Goal: Task Accomplishment & Management: Manage account settings

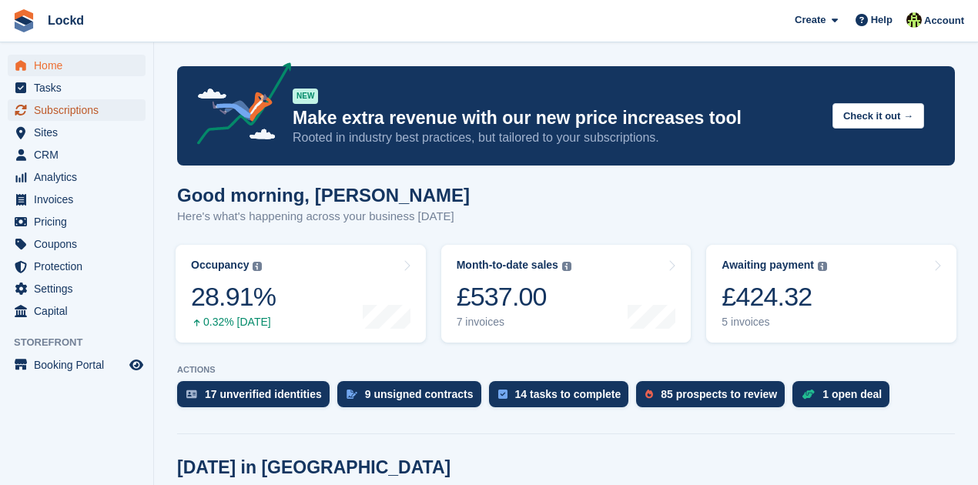
click at [65, 109] on span "Subscriptions" at bounding box center [80, 110] width 92 height 22
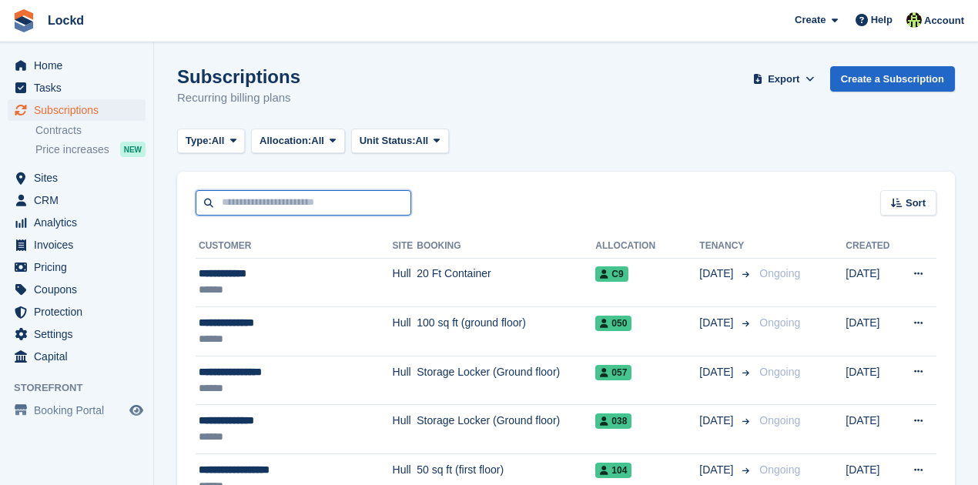
click at [282, 203] on input "text" at bounding box center [304, 202] width 216 height 25
type input "*****"
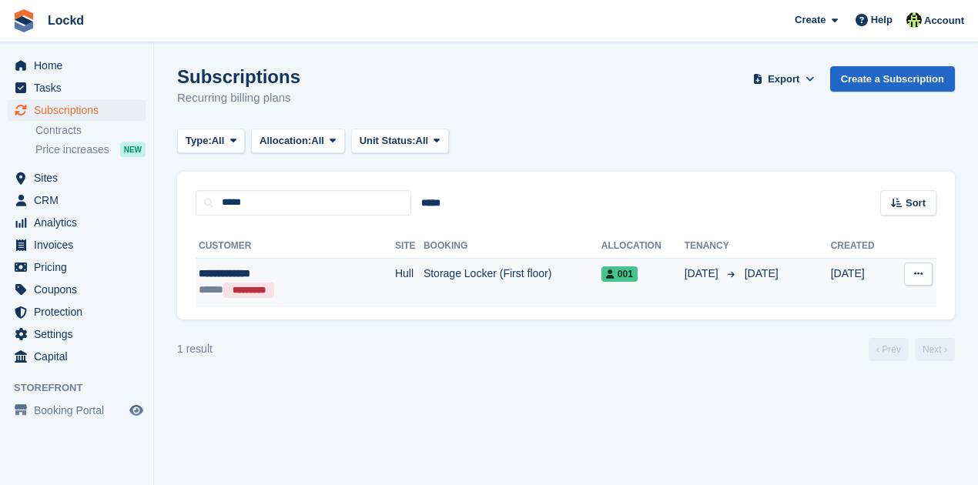
click at [239, 271] on div "**********" at bounding box center [269, 274] width 141 height 16
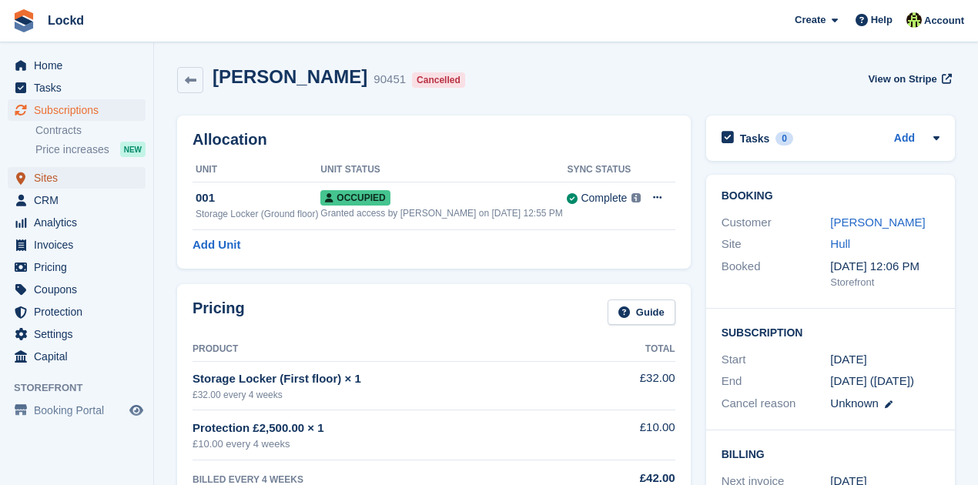
click at [49, 176] on span "Sites" at bounding box center [80, 178] width 92 height 22
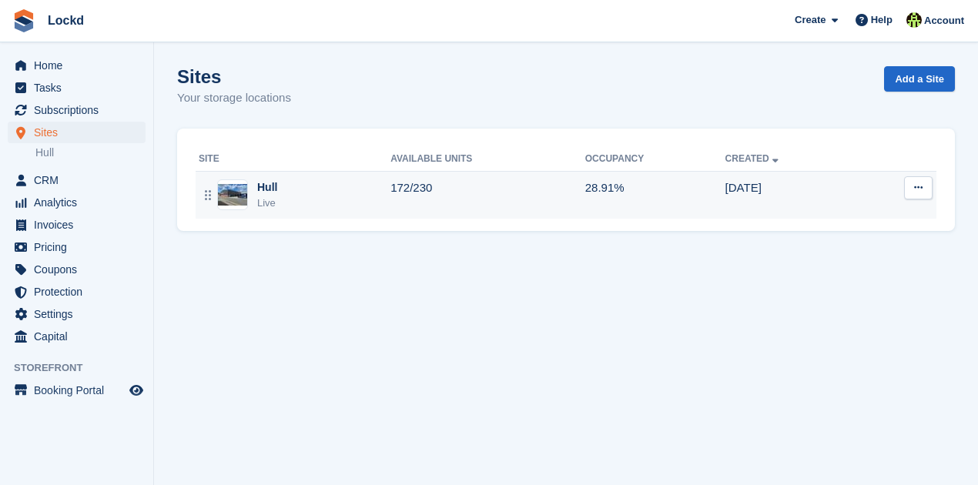
click at [263, 183] on div "Hull" at bounding box center [267, 187] width 20 height 16
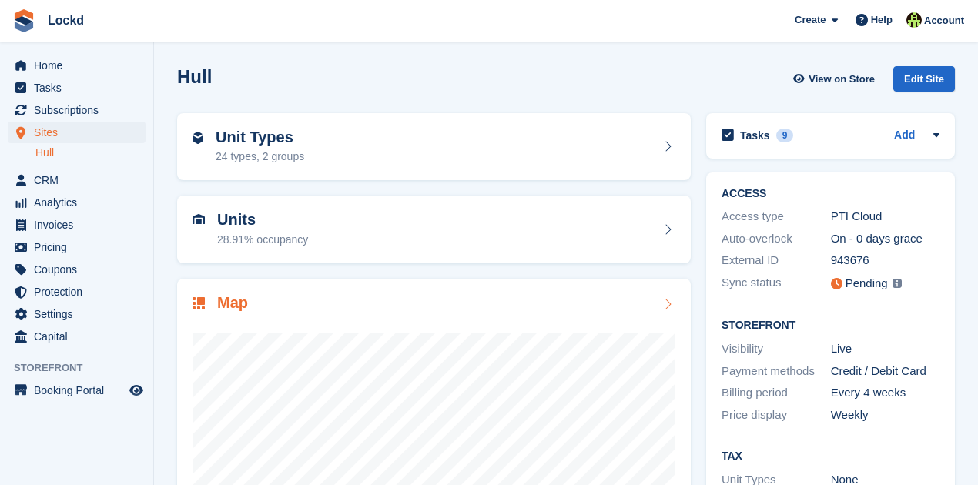
click at [300, 320] on div at bounding box center [434, 468] width 483 height 308
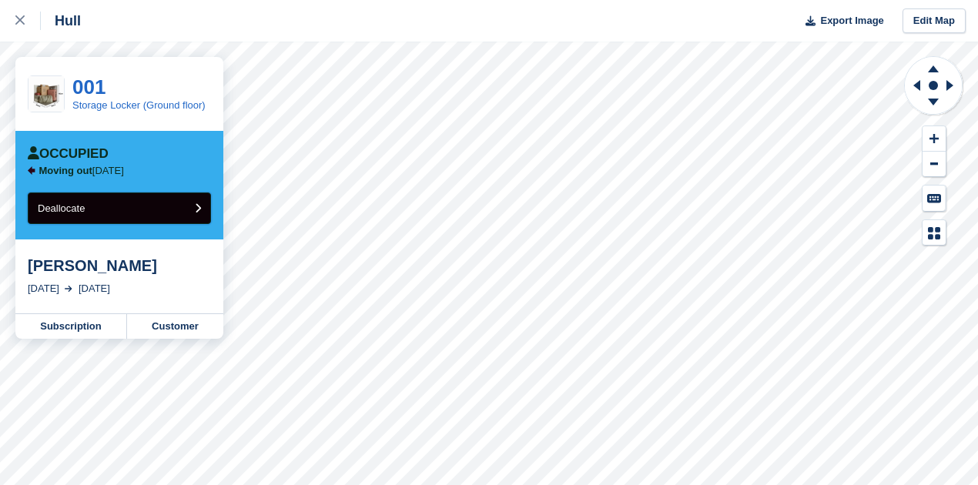
click at [146, 211] on button "Deallocate" at bounding box center [119, 209] width 183 height 32
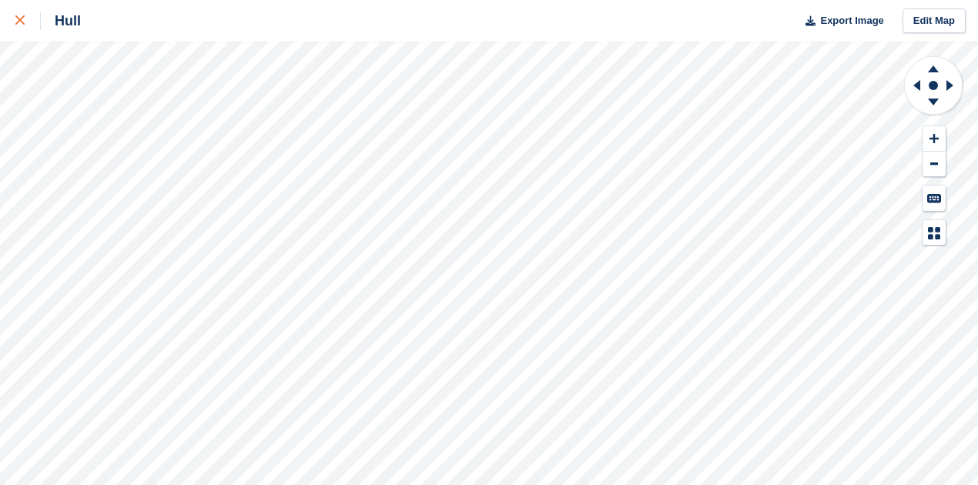
click at [17, 21] on icon at bounding box center [19, 19] width 9 height 9
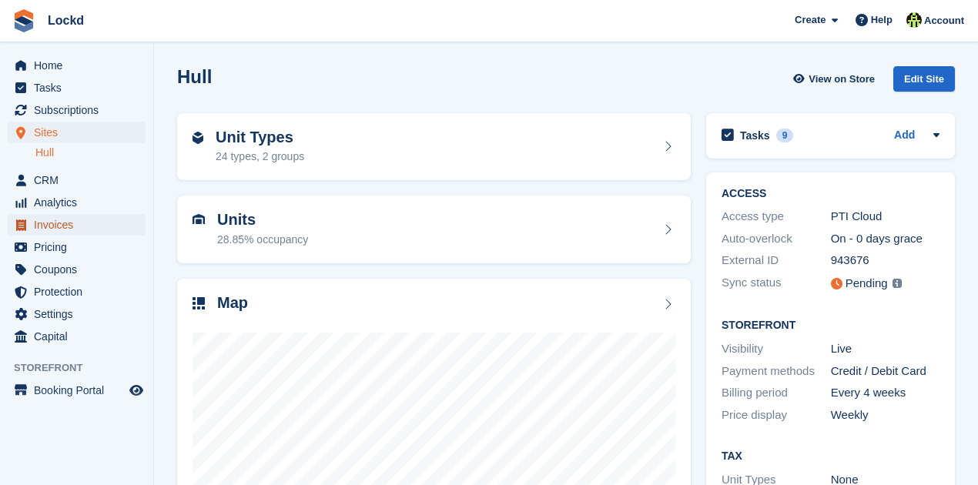
click at [57, 228] on span "Invoices" at bounding box center [80, 225] width 92 height 22
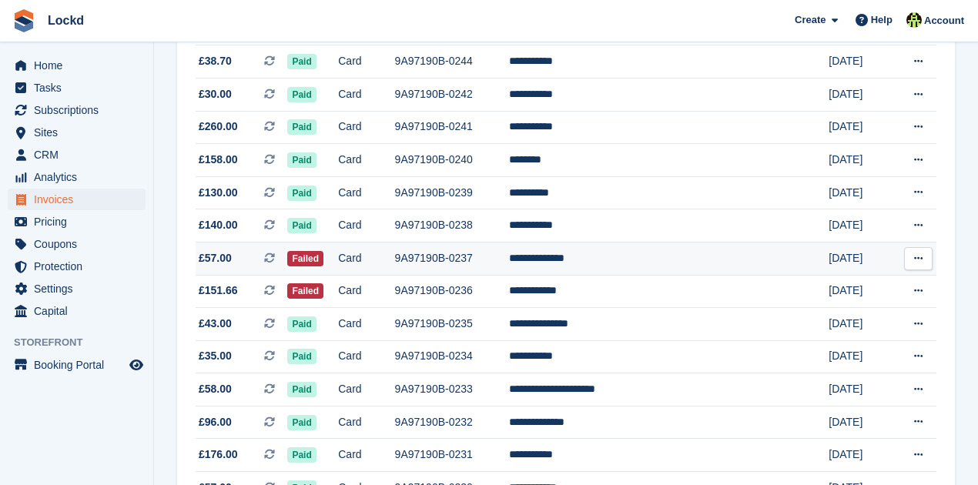
scroll to position [975, 0]
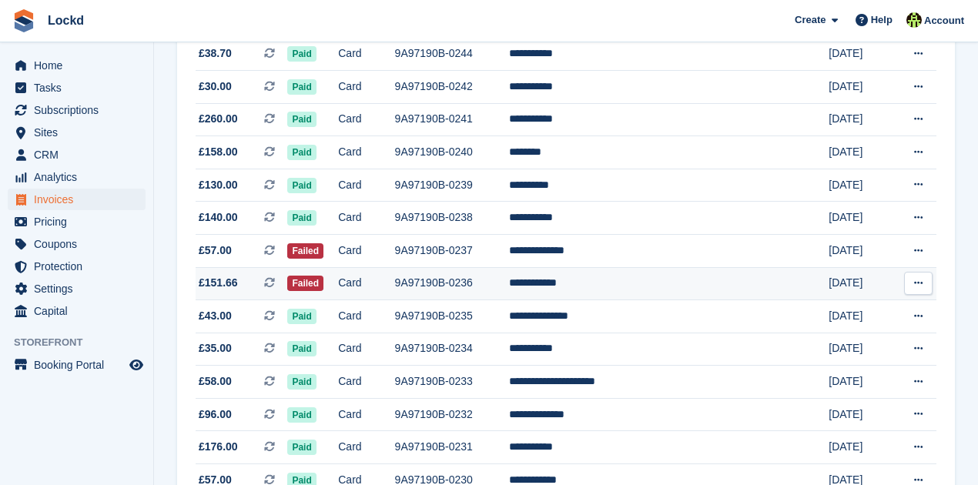
click at [253, 291] on span "£151.66 This is a recurring subscription invoice." at bounding box center [242, 283] width 92 height 16
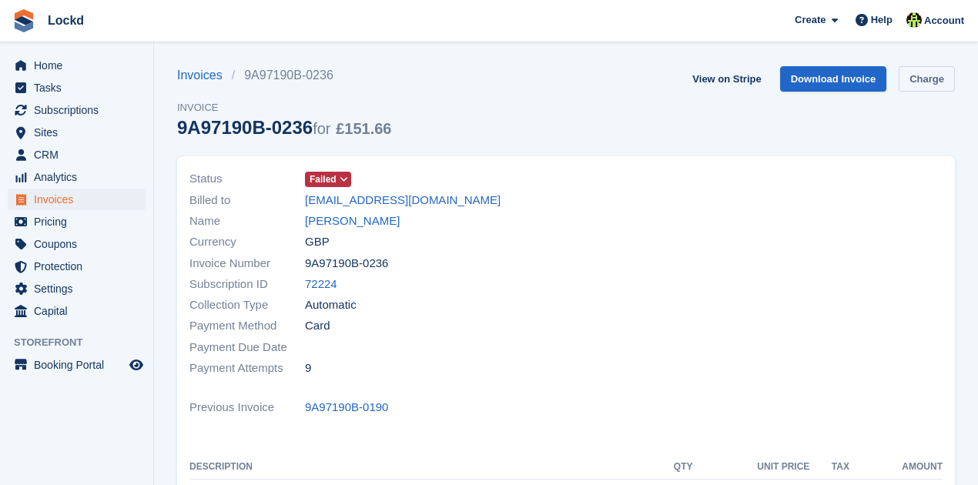
click at [926, 78] on link "Charge" at bounding box center [927, 78] width 56 height 25
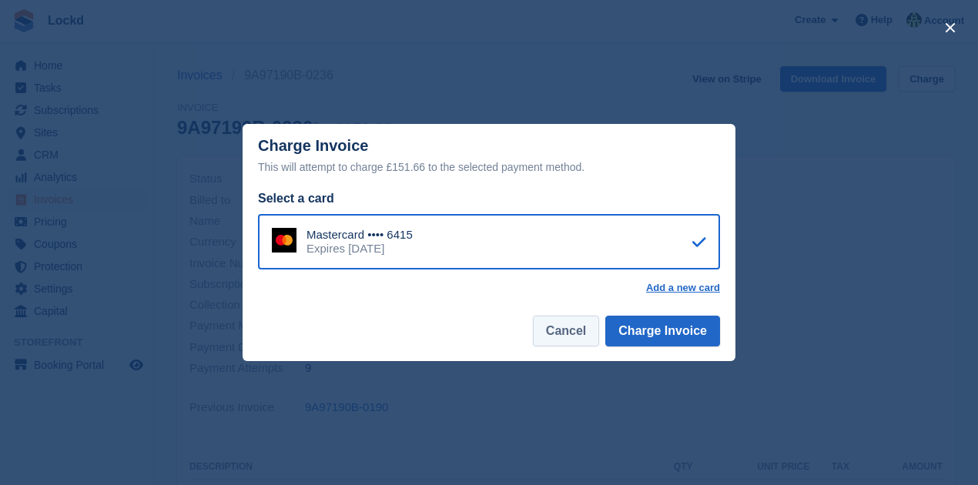
click at [580, 331] on button "Cancel" at bounding box center [566, 331] width 66 height 31
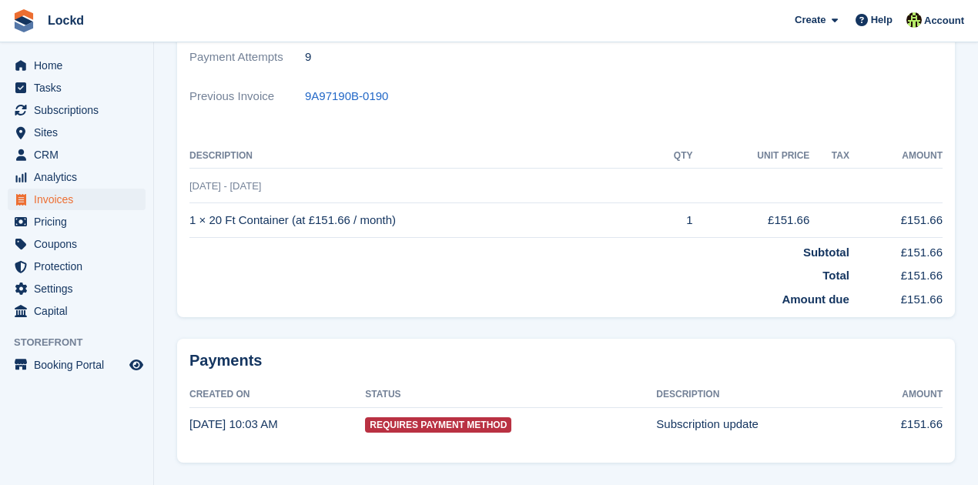
scroll to position [357, 0]
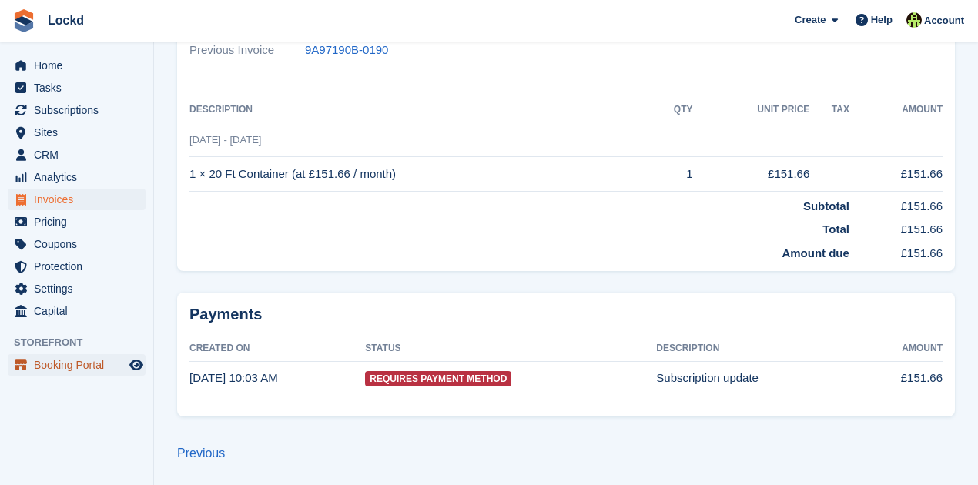
click at [83, 367] on span "Booking Portal" at bounding box center [80, 365] width 92 height 22
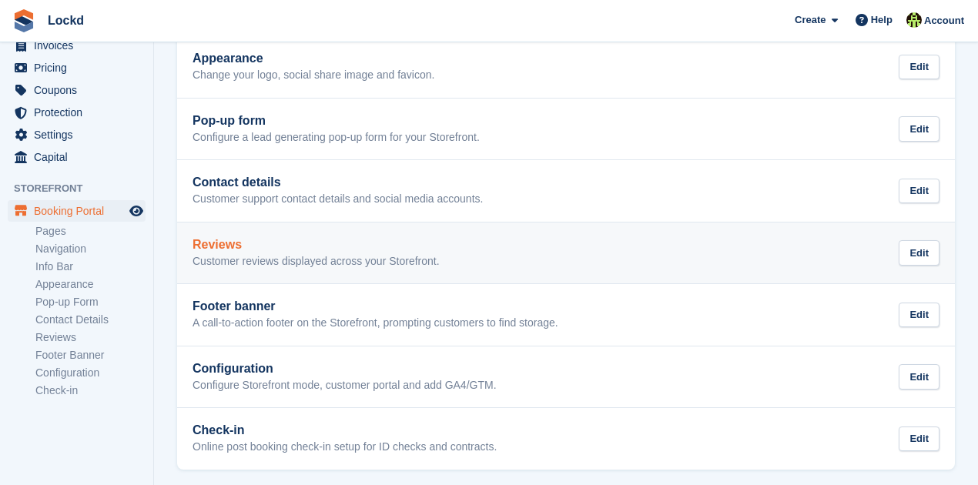
scroll to position [285, 0]
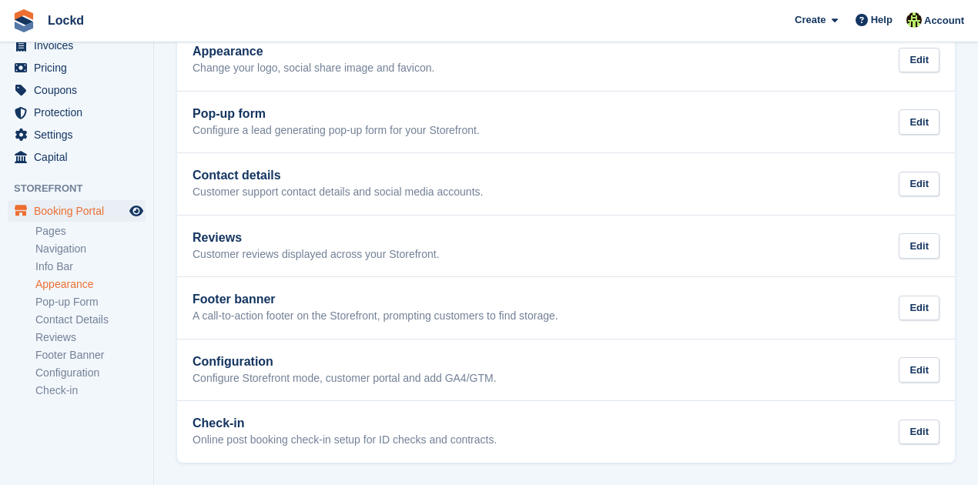
click at [75, 283] on link "Appearance" at bounding box center [90, 284] width 110 height 15
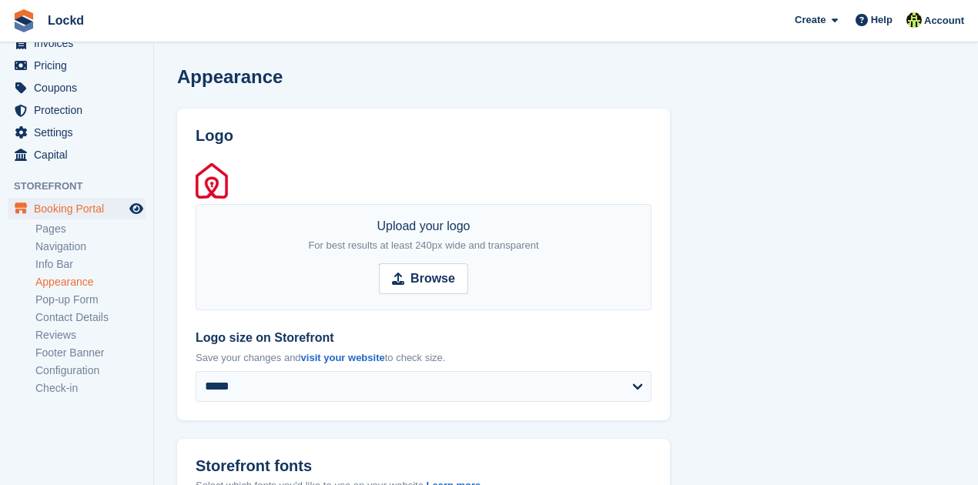
scroll to position [159, 0]
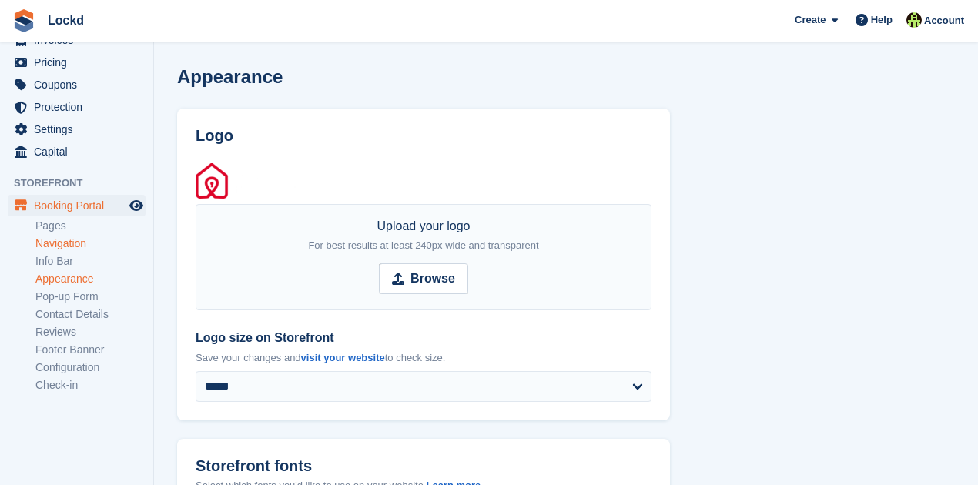
click at [68, 243] on link "Navigation" at bounding box center [90, 244] width 110 height 15
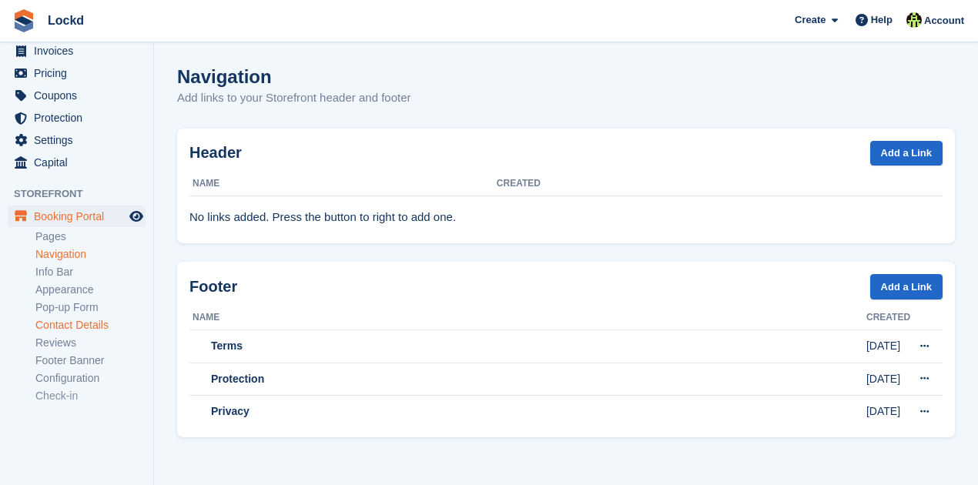
scroll to position [159, 0]
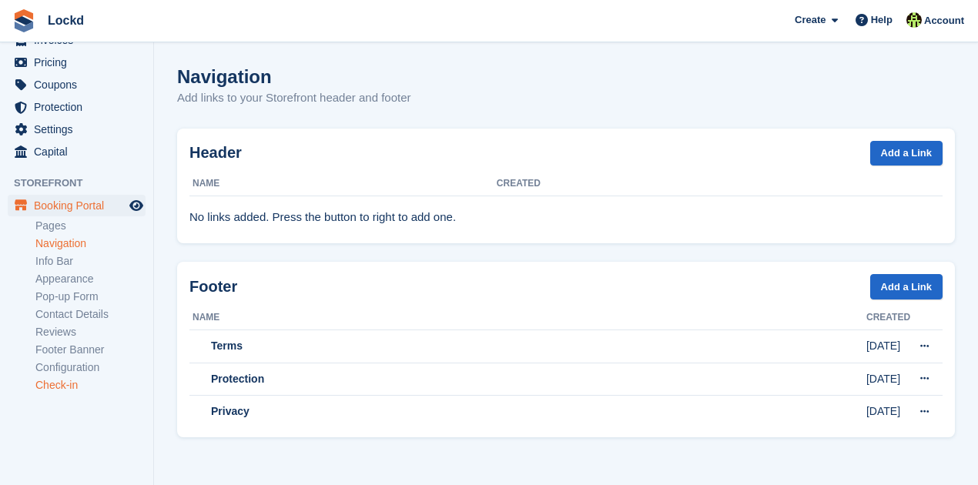
click at [60, 384] on link "Check-in" at bounding box center [90, 385] width 110 height 15
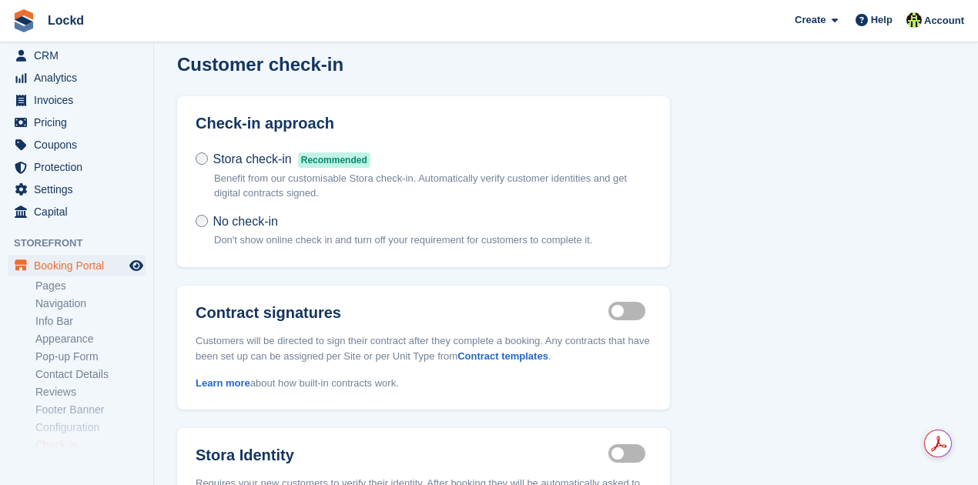
scroll to position [5, 0]
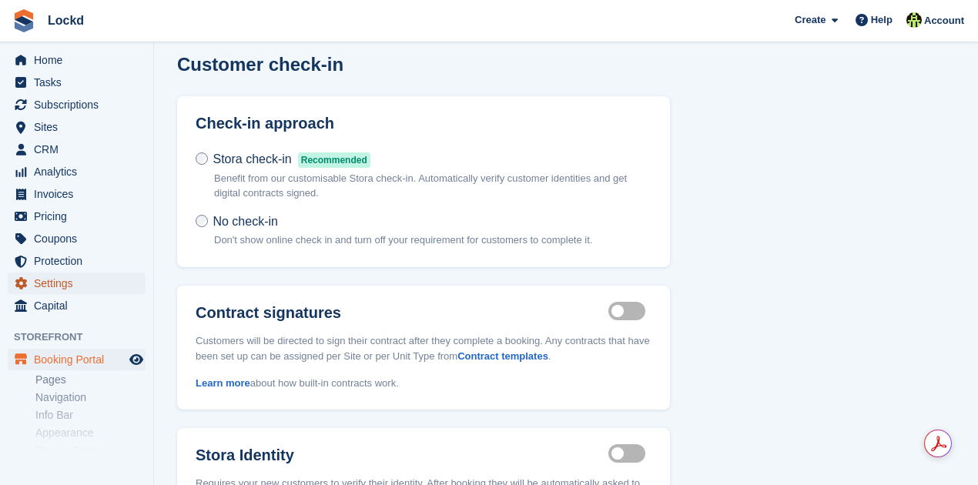
click at [62, 287] on span "Settings" at bounding box center [80, 284] width 92 height 22
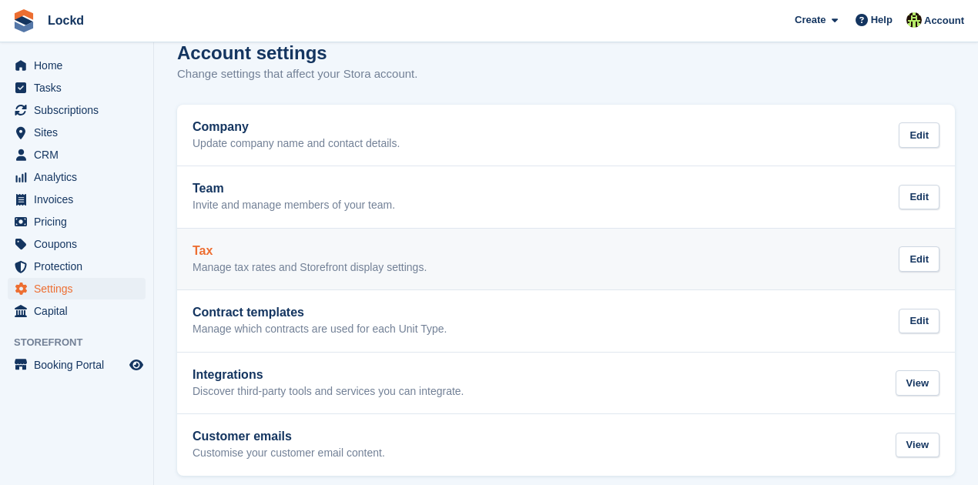
scroll to position [37, 0]
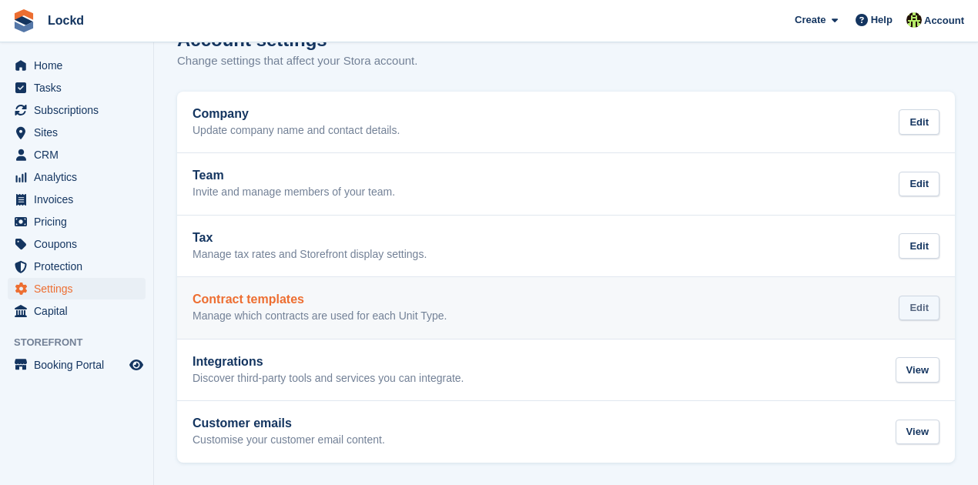
click at [921, 310] on div "Edit" at bounding box center [919, 308] width 41 height 25
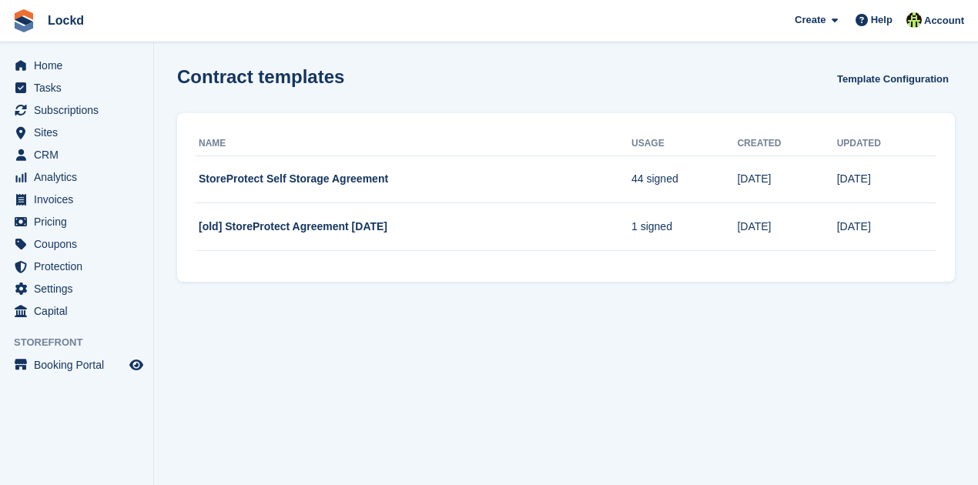
scroll to position [37, 0]
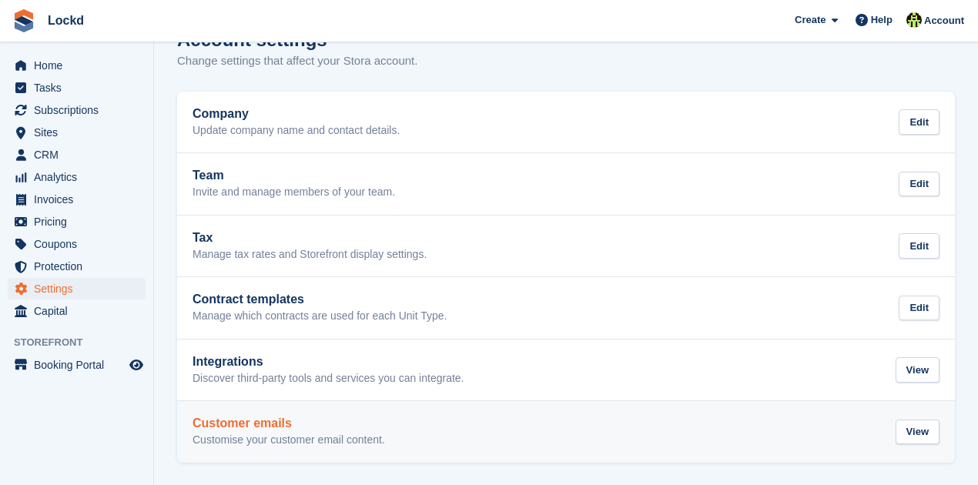
click at [262, 420] on h2 "Customer emails" at bounding box center [289, 424] width 193 height 14
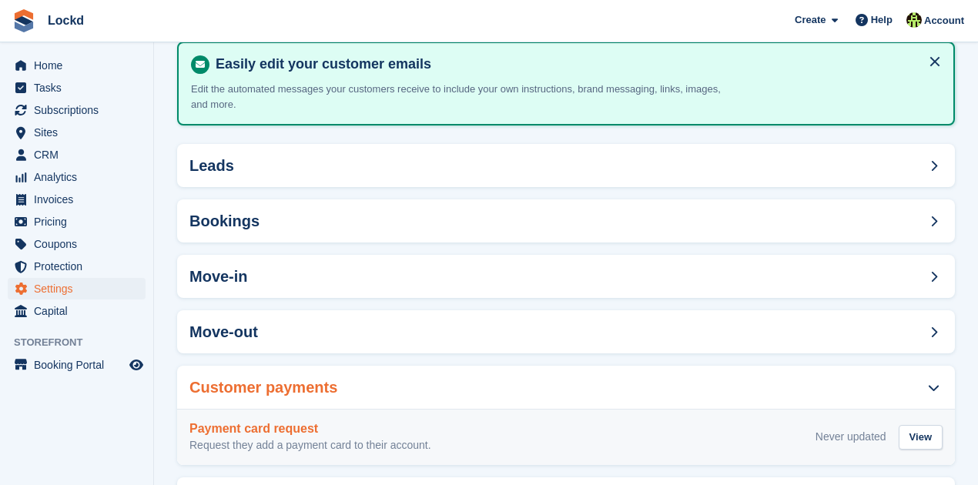
scroll to position [54, 0]
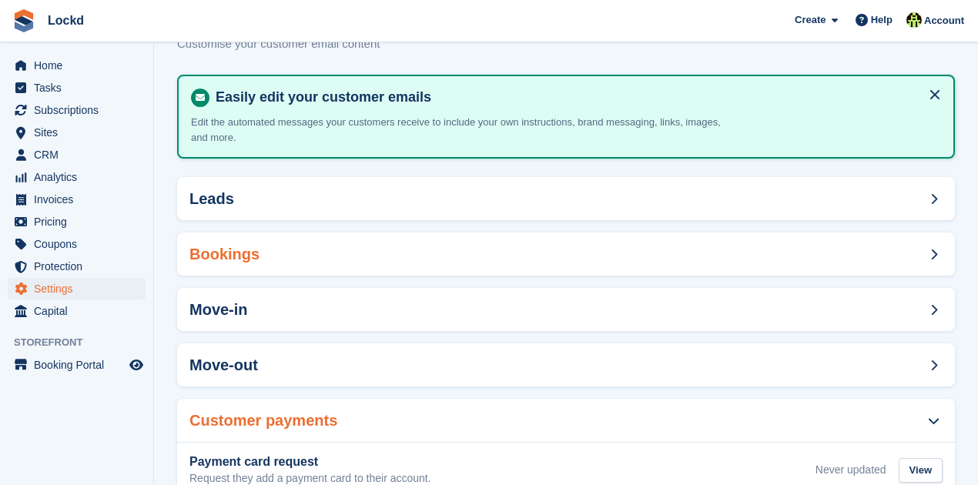
click at [378, 263] on div "Bookings" at bounding box center [566, 254] width 778 height 43
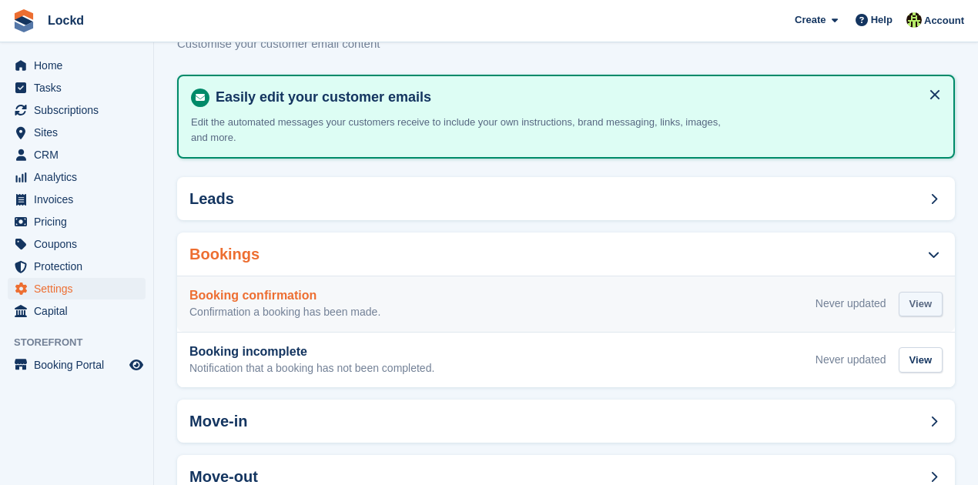
click at [920, 304] on div "View" at bounding box center [921, 304] width 44 height 25
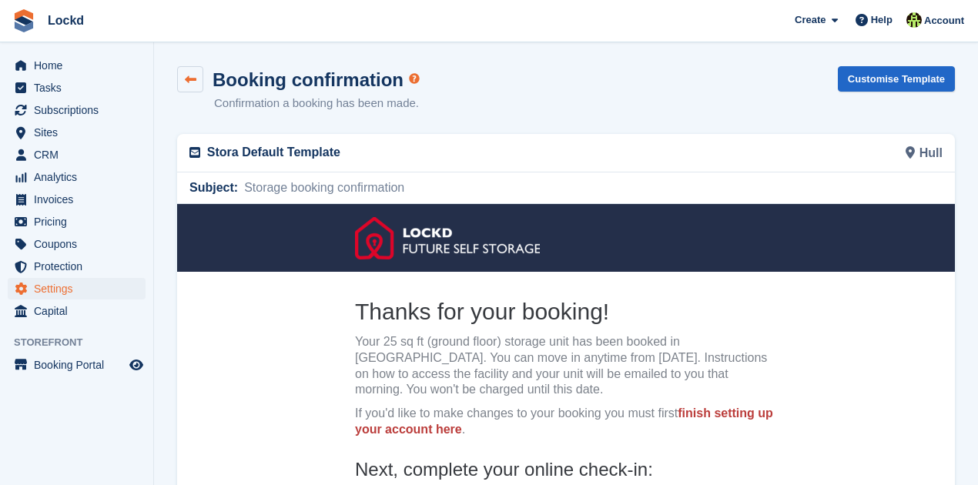
click at [186, 86] on link at bounding box center [190, 79] width 26 height 26
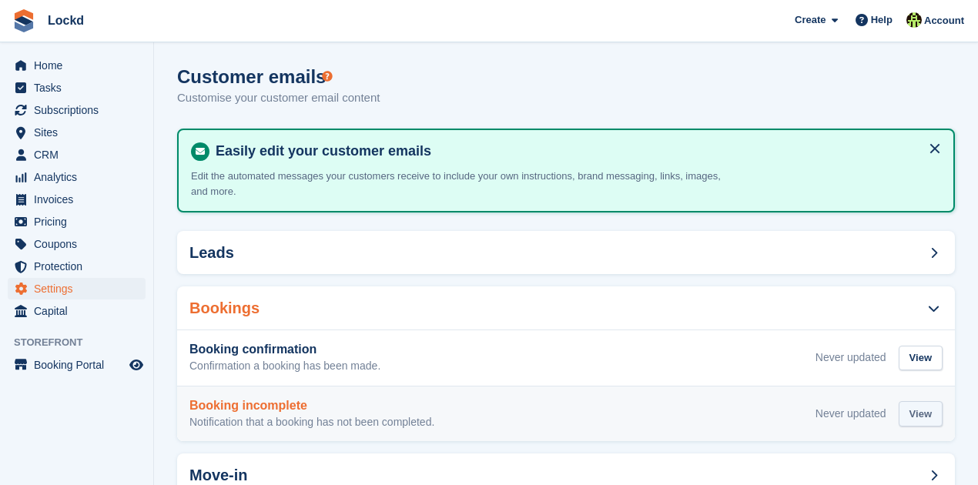
click at [924, 409] on div "View" at bounding box center [921, 413] width 44 height 25
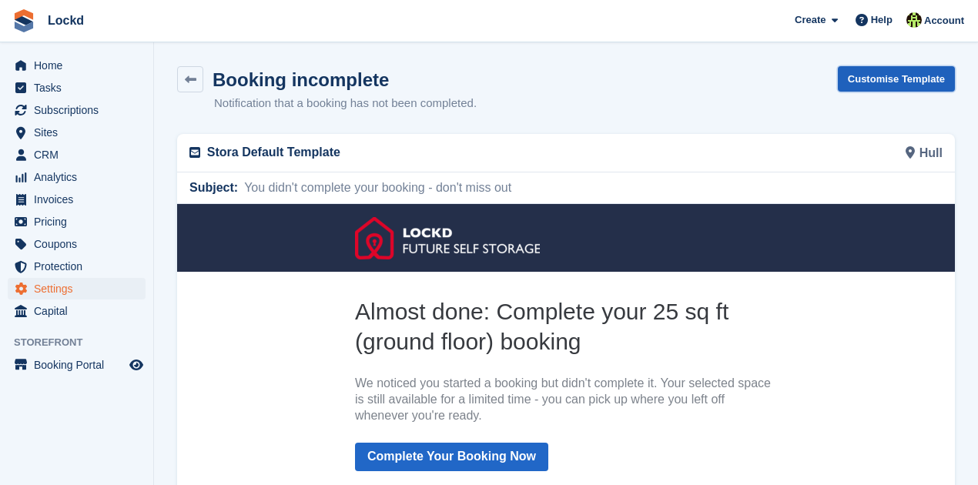
click at [887, 79] on link "Customise Template" at bounding box center [896, 78] width 117 height 25
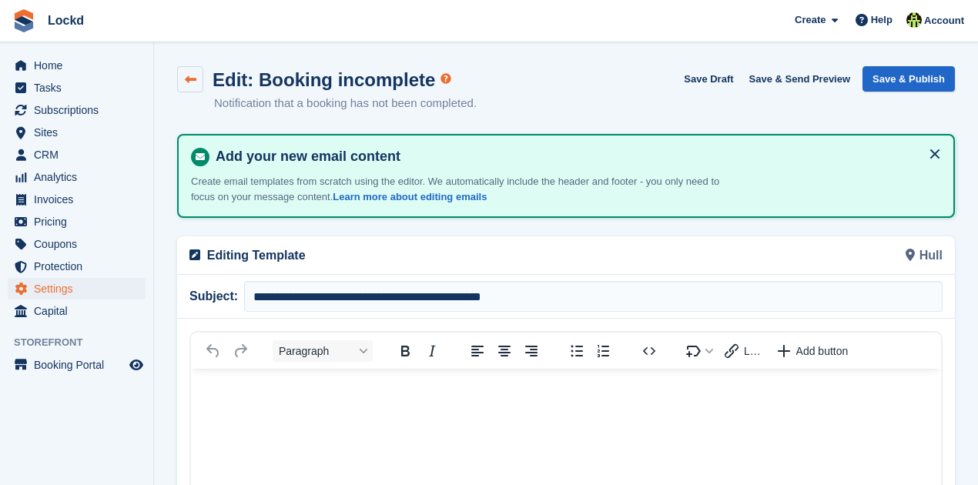
click at [188, 77] on icon at bounding box center [191, 80] width 12 height 12
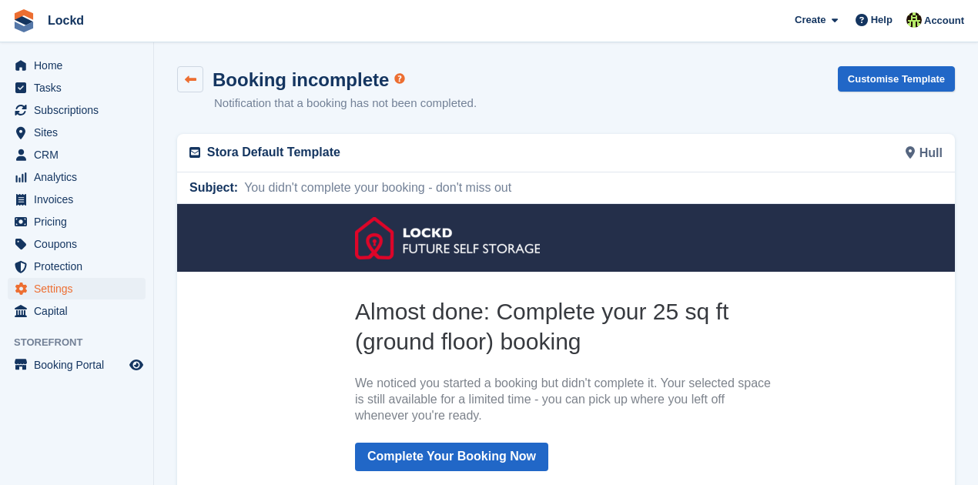
click at [189, 79] on icon at bounding box center [191, 80] width 12 height 12
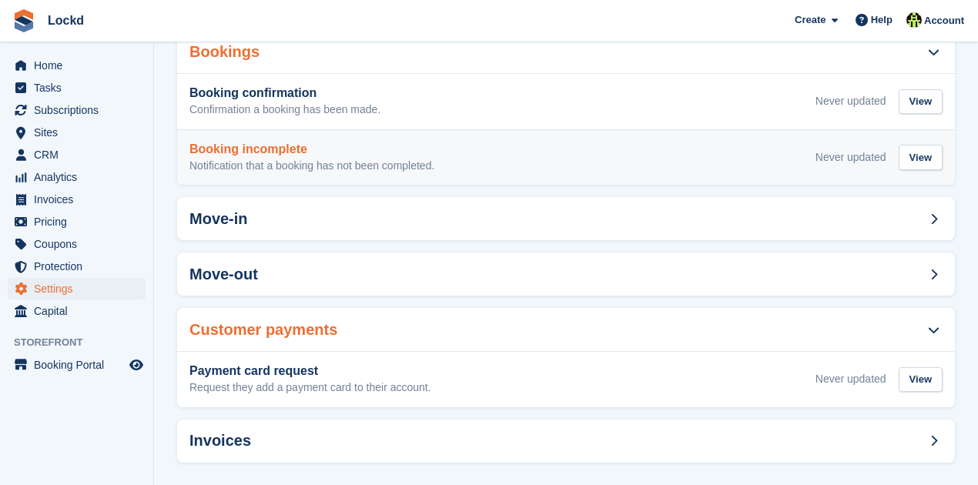
scroll to position [268, 0]
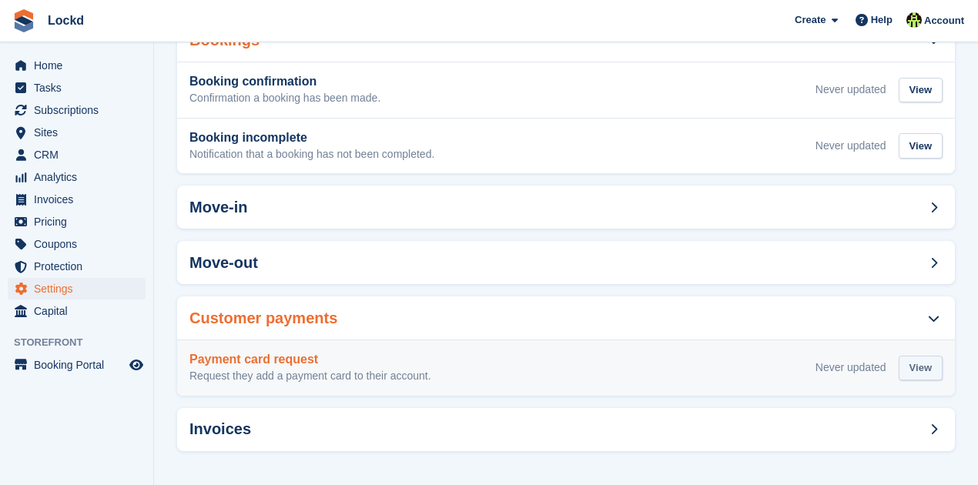
click at [921, 364] on div "View" at bounding box center [921, 368] width 44 height 25
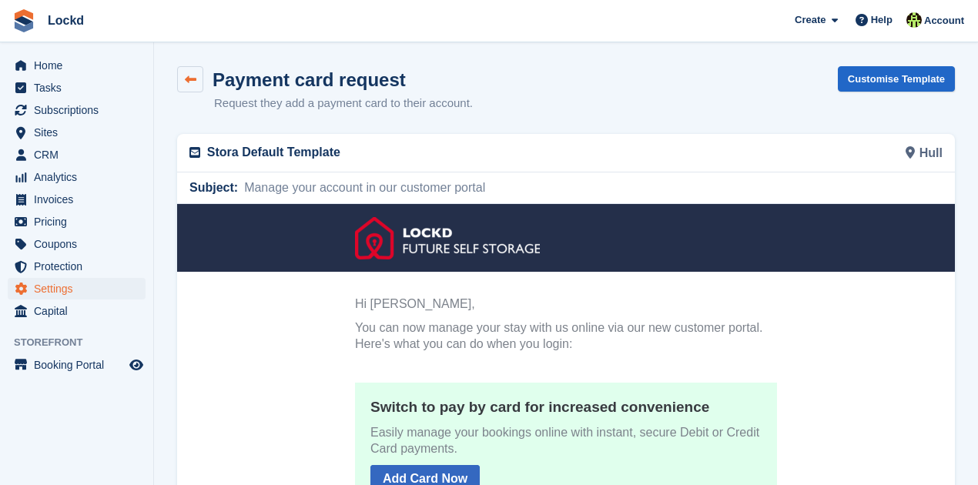
click at [190, 75] on icon at bounding box center [191, 80] width 12 height 12
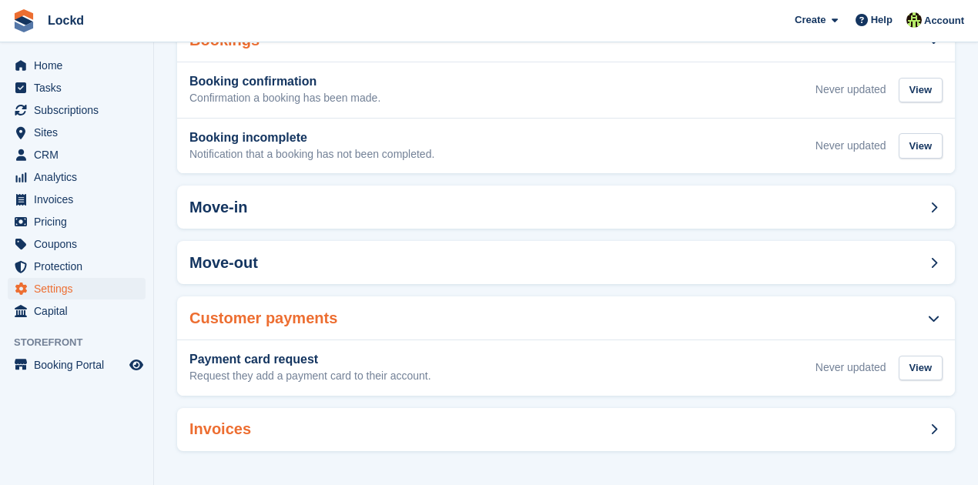
click at [929, 425] on span at bounding box center [933, 430] width 18 height 18
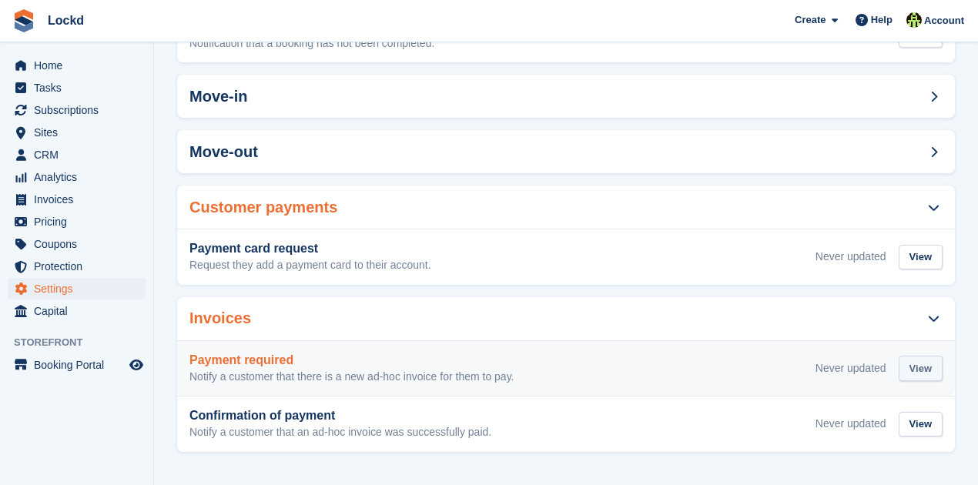
click at [918, 368] on div "View" at bounding box center [921, 368] width 44 height 25
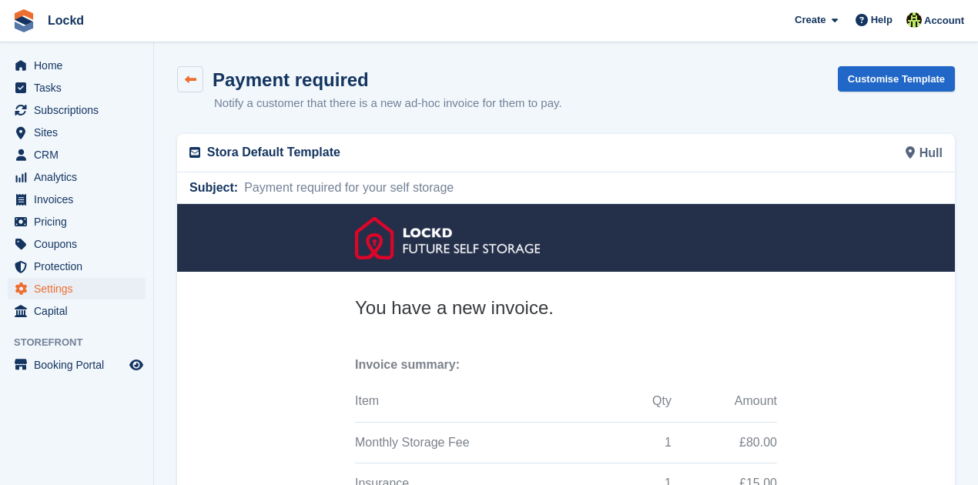
click at [194, 74] on icon at bounding box center [191, 80] width 12 height 12
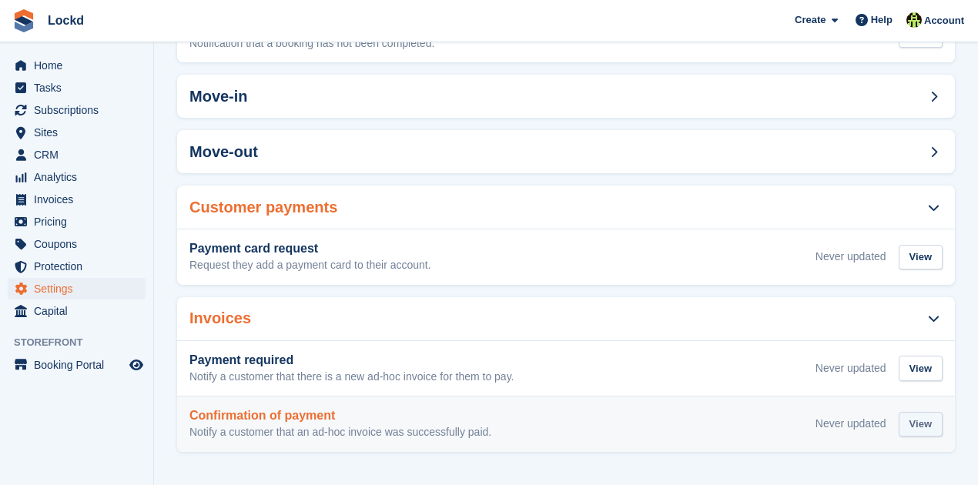
click at [931, 427] on div "View" at bounding box center [921, 424] width 44 height 25
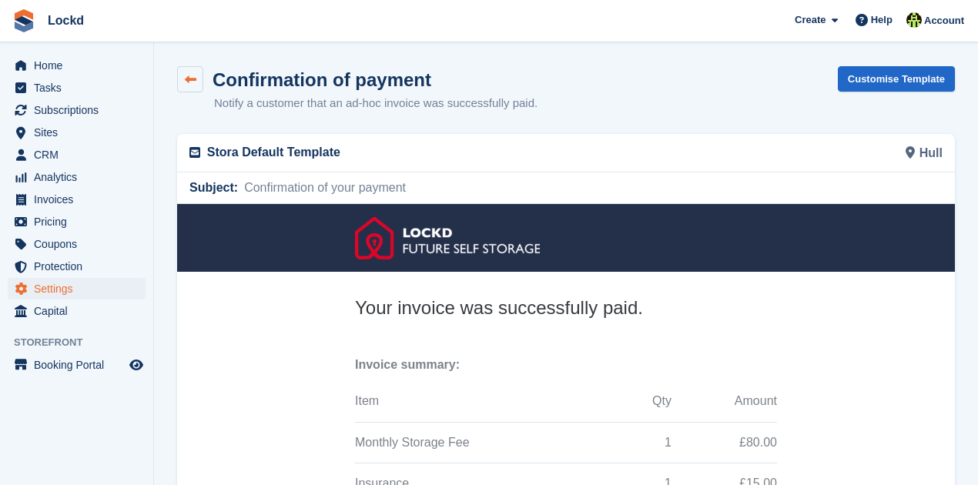
click at [195, 81] on icon at bounding box center [191, 80] width 12 height 12
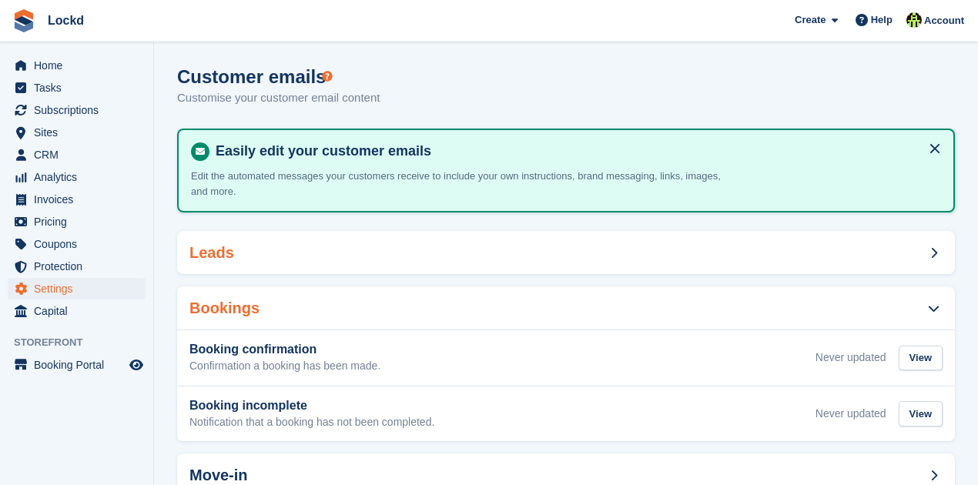
click at [931, 256] on icon at bounding box center [934, 253] width 7 height 12
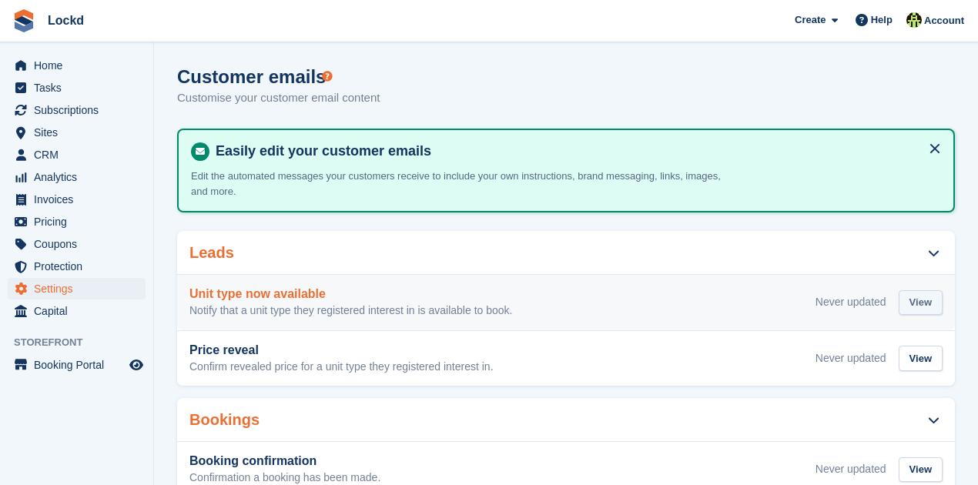
click at [905, 302] on div "View" at bounding box center [921, 302] width 44 height 25
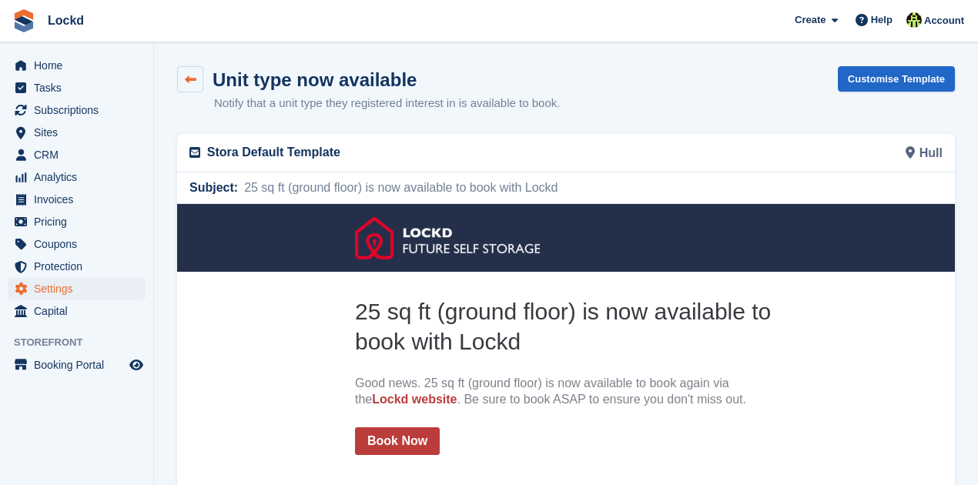
click at [192, 77] on icon at bounding box center [191, 80] width 12 height 12
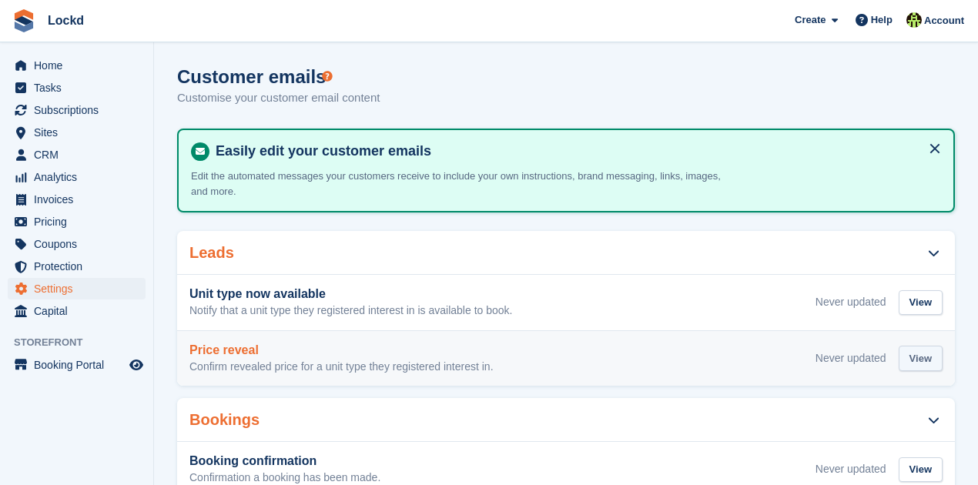
click at [918, 356] on div "View" at bounding box center [921, 358] width 44 height 25
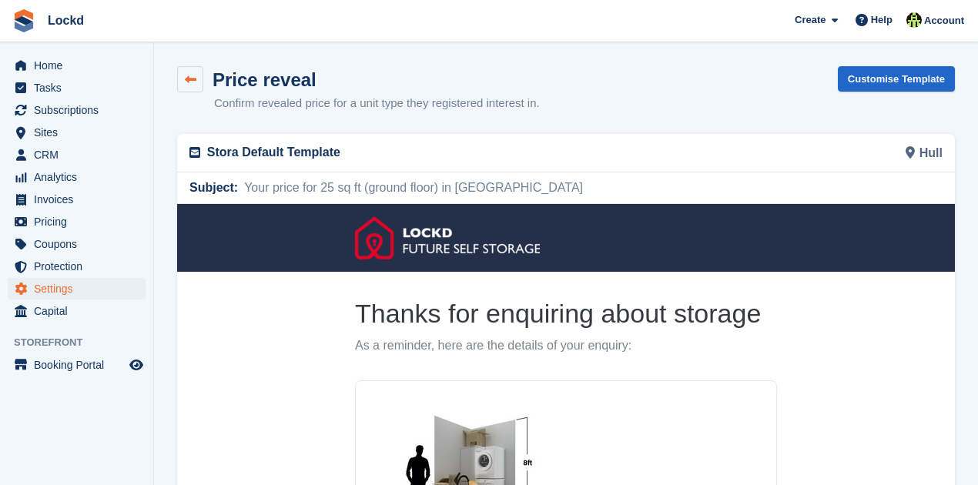
click at [190, 83] on icon at bounding box center [191, 80] width 12 height 12
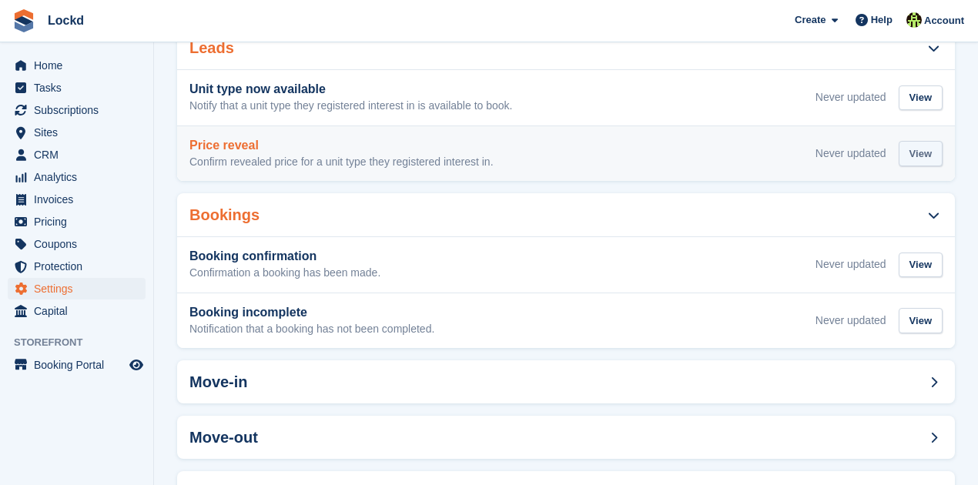
click at [911, 159] on div "View" at bounding box center [921, 153] width 44 height 25
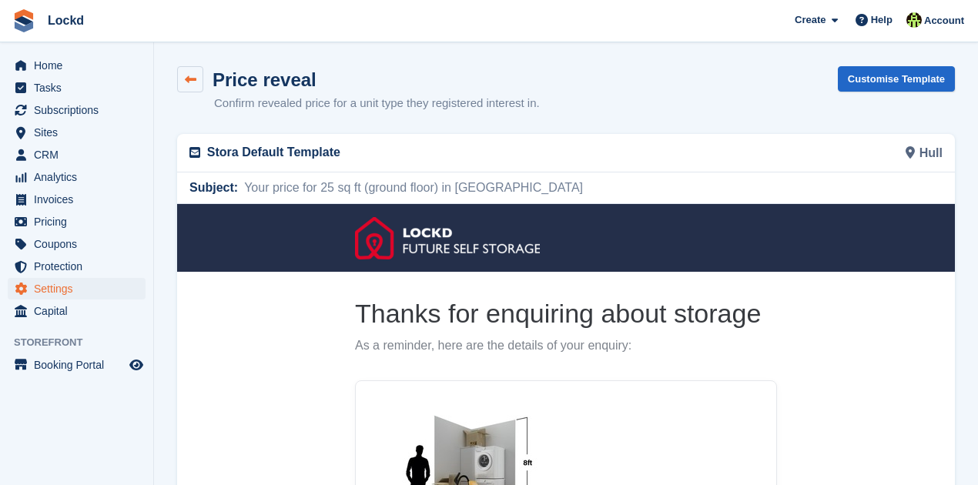
click at [185, 75] on icon at bounding box center [191, 80] width 12 height 12
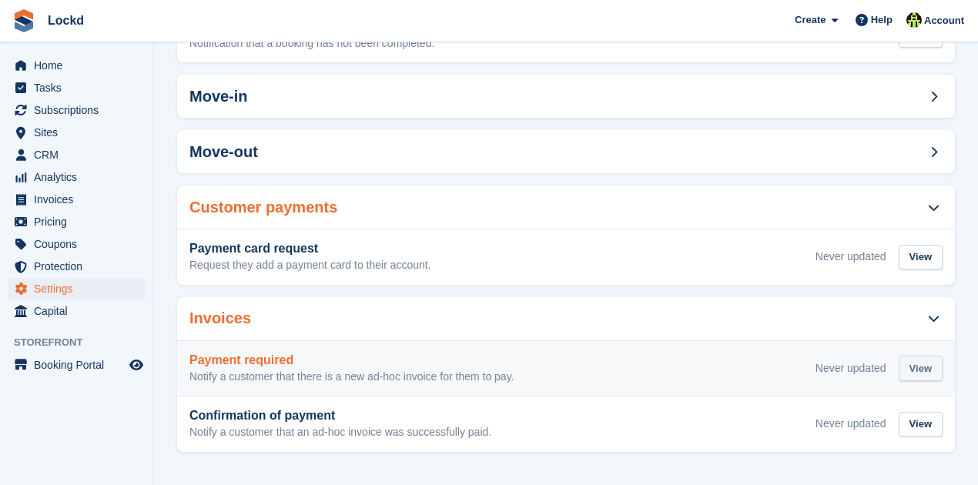
click at [929, 370] on div "View" at bounding box center [921, 368] width 44 height 25
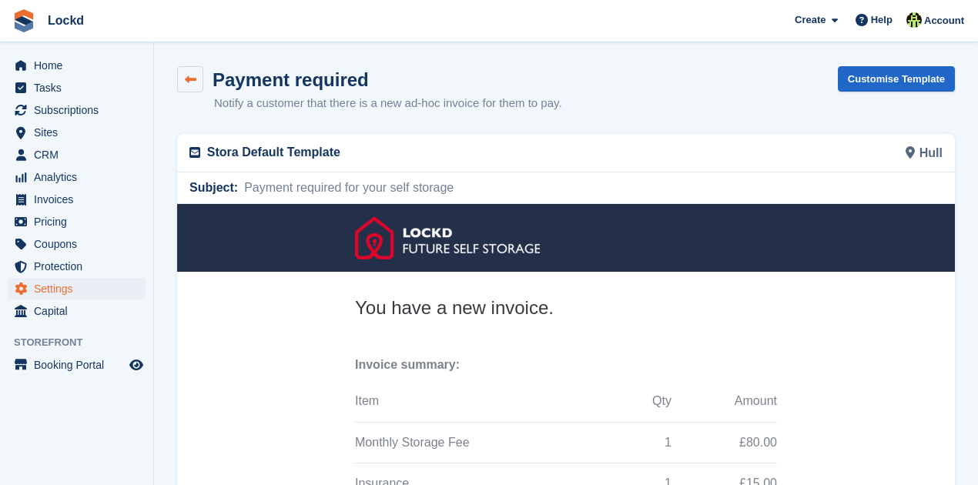
click at [183, 89] on link at bounding box center [190, 79] width 26 height 26
